Goal: Information Seeking & Learning: Learn about a topic

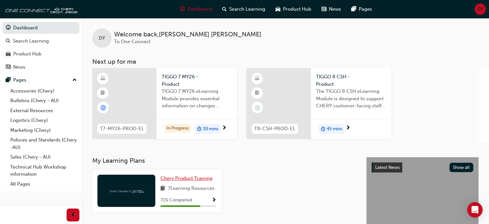
click at [176, 174] on link "Chery Product Training" at bounding box center [188, 177] width 55 height 7
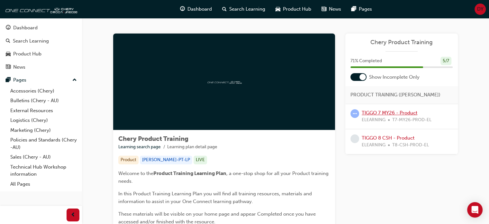
click at [376, 115] on link "TIGGO 7 MY26 - Product" at bounding box center [390, 113] width 56 height 6
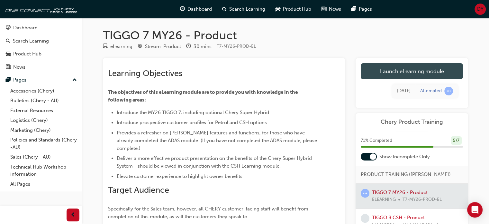
click at [395, 69] on link "Launch eLearning module" at bounding box center [412, 71] width 102 height 16
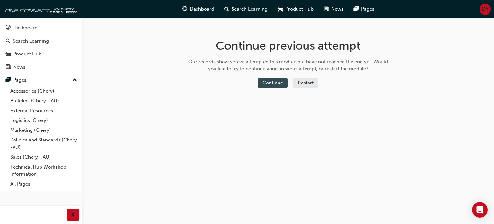
click at [272, 86] on button "Continue" at bounding box center [273, 83] width 30 height 11
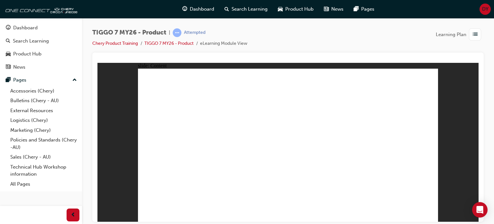
drag, startPoint x: 412, startPoint y: 91, endPoint x: 219, endPoint y: 126, distance: 195.9
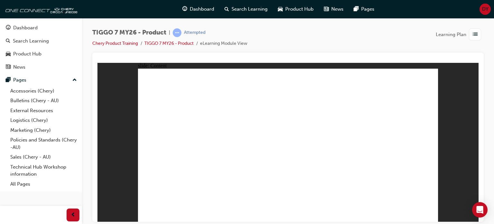
drag, startPoint x: 434, startPoint y: 73, endPoint x: 266, endPoint y: 150, distance: 184.3
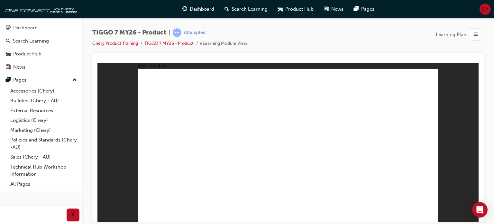
drag, startPoint x: 432, startPoint y: 213, endPoint x: 430, endPoint y: 217, distance: 5.0
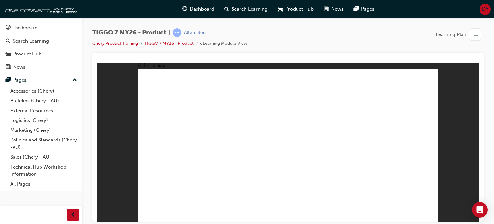
drag, startPoint x: 429, startPoint y: 211, endPoint x: 435, endPoint y: 208, distance: 7.0
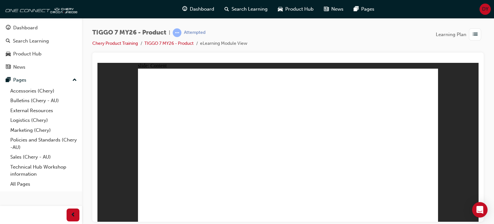
drag, startPoint x: 272, startPoint y: 85, endPoint x: 400, endPoint y: 152, distance: 143.9
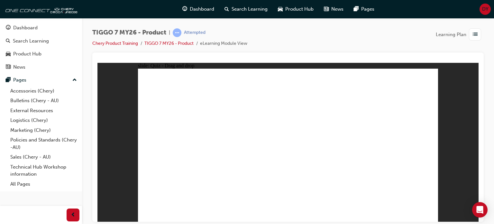
drag, startPoint x: 341, startPoint y: 80, endPoint x: 298, endPoint y: 79, distance: 43.1
drag, startPoint x: 412, startPoint y: 83, endPoint x: 243, endPoint y: 150, distance: 181.5
drag, startPoint x: 345, startPoint y: 81, endPoint x: 333, endPoint y: 112, distance: 32.9
